Goal: Task Accomplishment & Management: Manage account settings

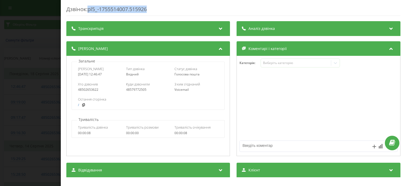
click at [42, 32] on div "Дзвінок : pl5_-1755514007.515926 Транскрипція Для AI-аналізу майбутніх дзвінків…" at bounding box center [203, 93] width 406 height 186
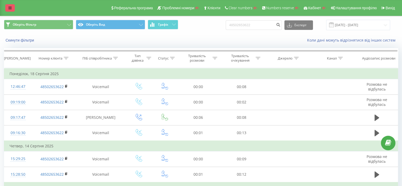
click at [8, 5] on link at bounding box center [10, 7] width 10 height 7
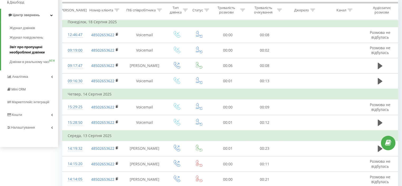
scroll to position [52, 0]
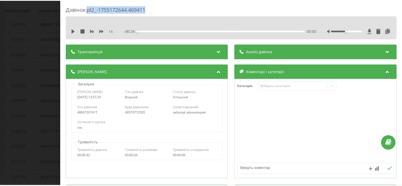
scroll to position [218, 0]
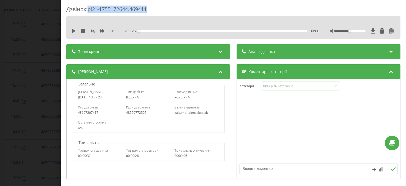
click at [46, 16] on div "Дзвінок : pl2_-1755172644.469411 1 x - 00:26 00:00 00:00 Транскрипція Для AI-ан…" at bounding box center [203, 93] width 406 height 186
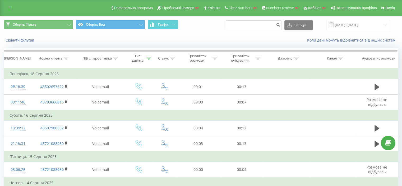
click at [5, 7] on div "Реферальна програма Проблемні номери Клієнти Clear numbers Numbers reserve Кабі…" at bounding box center [201, 8] width 402 height 16
click at [8, 7] on link at bounding box center [10, 7] width 10 height 7
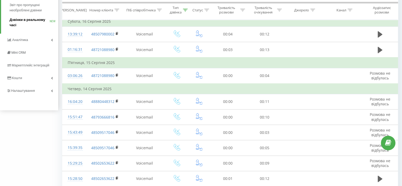
scroll to position [95, 0]
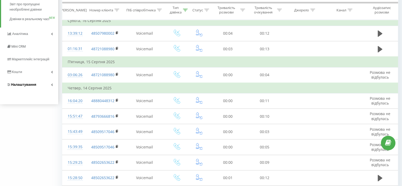
click at [25, 87] on span "Налаштування" at bounding box center [23, 85] width 25 height 4
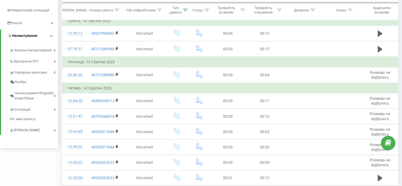
scroll to position [40, 0]
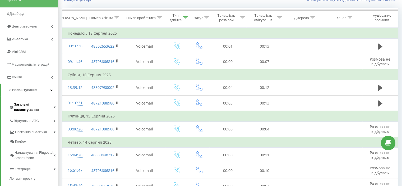
click at [35, 100] on link "Загальні налаштування" at bounding box center [34, 106] width 49 height 16
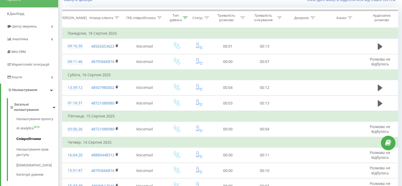
click at [28, 136] on span "Співробітники" at bounding box center [28, 138] width 25 height 5
